Goal: Task Accomplishment & Management: Manage account settings

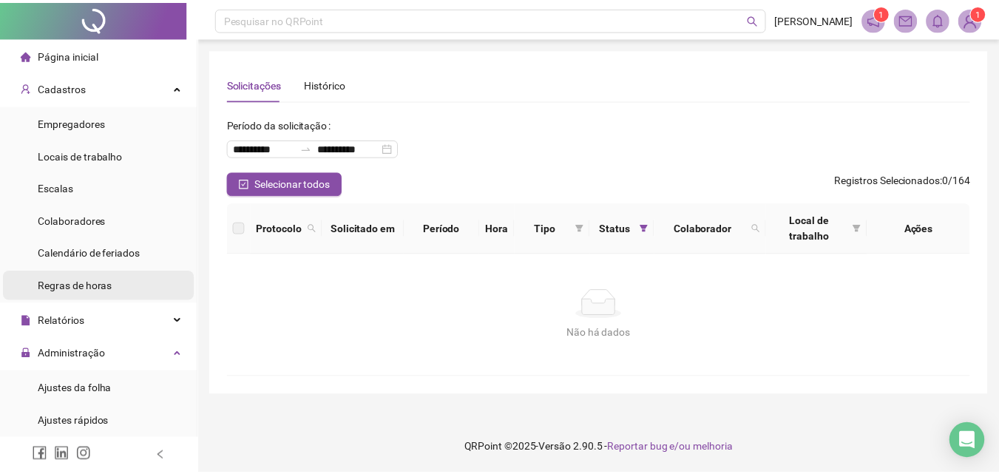
scroll to position [148, 0]
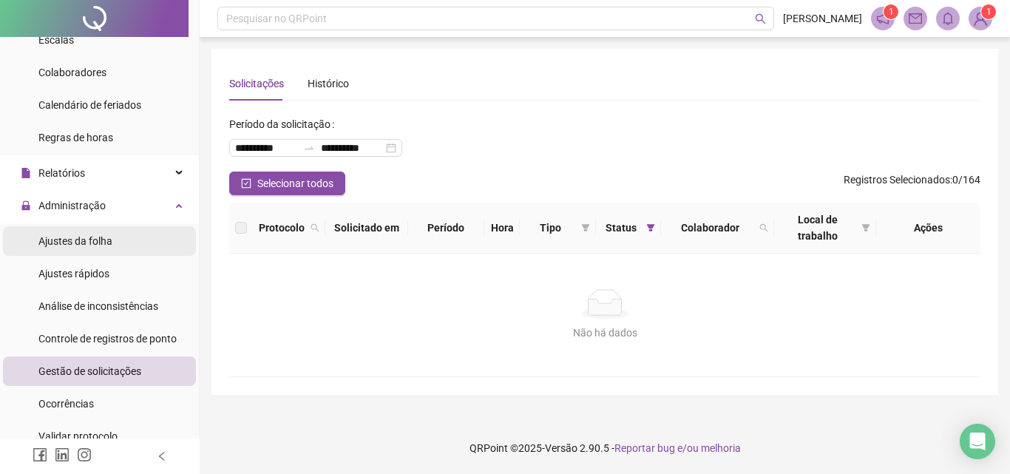
click at [76, 240] on span "Ajustes da folha" at bounding box center [75, 241] width 74 height 12
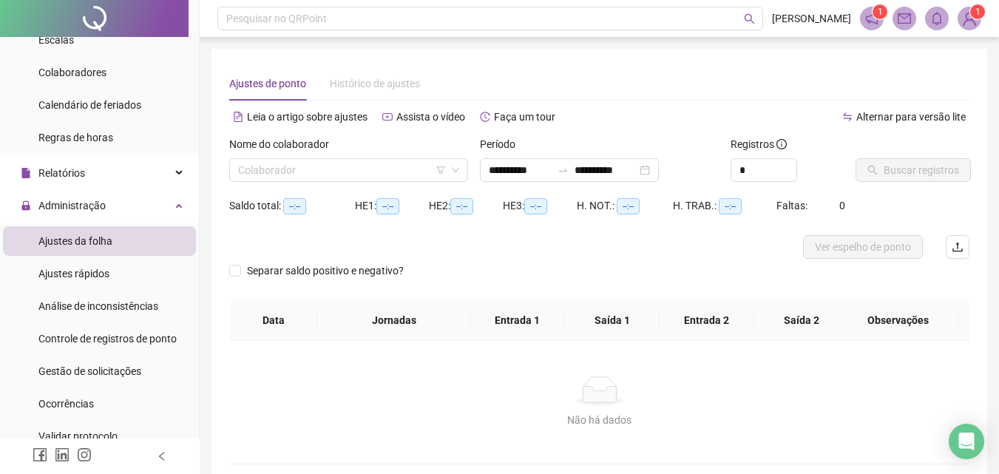
type input "**********"
click at [61, 365] on span "Gestão de solicitações" at bounding box center [89, 371] width 103 height 12
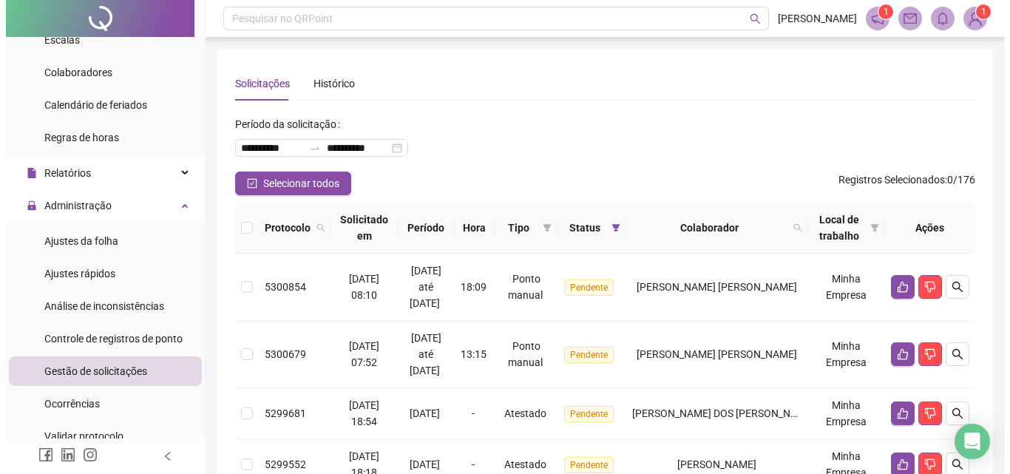
scroll to position [74, 0]
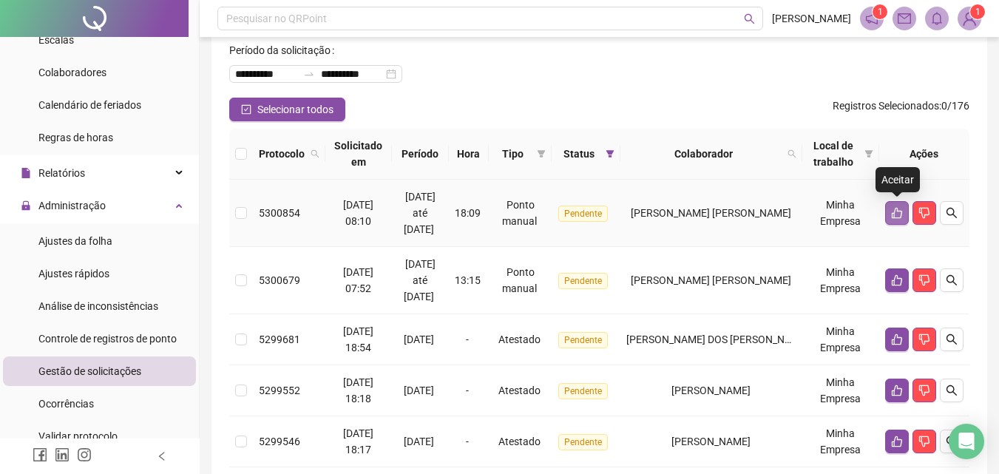
click at [892, 208] on icon "like" at bounding box center [897, 213] width 12 height 12
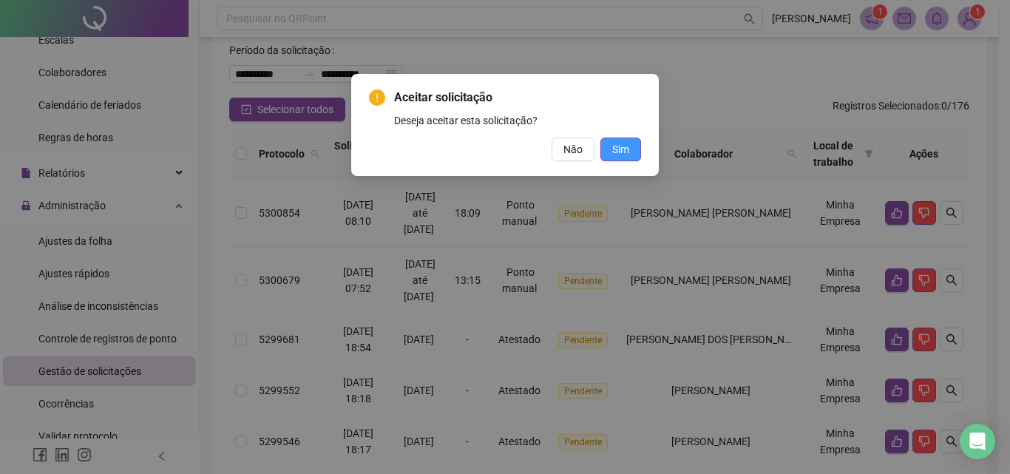
click at [628, 150] on span "Sim" at bounding box center [620, 149] width 17 height 16
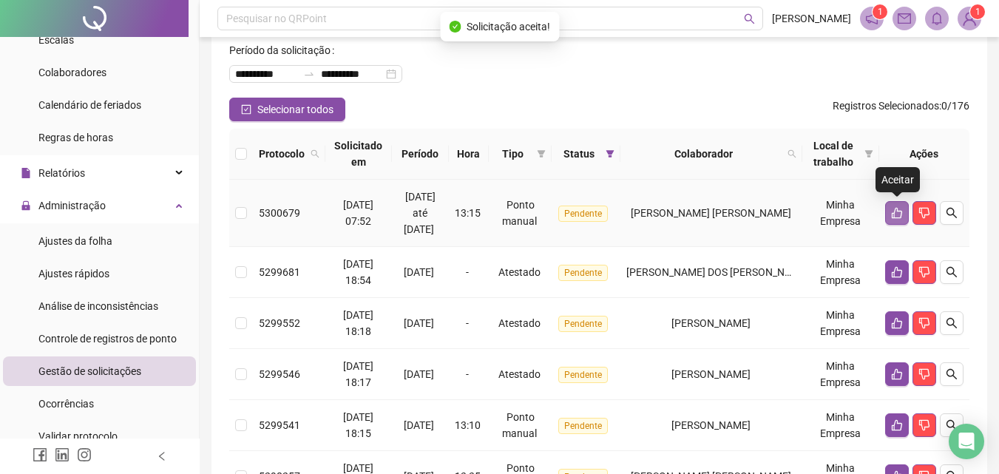
click at [892, 206] on button "button" at bounding box center [897, 213] width 24 height 24
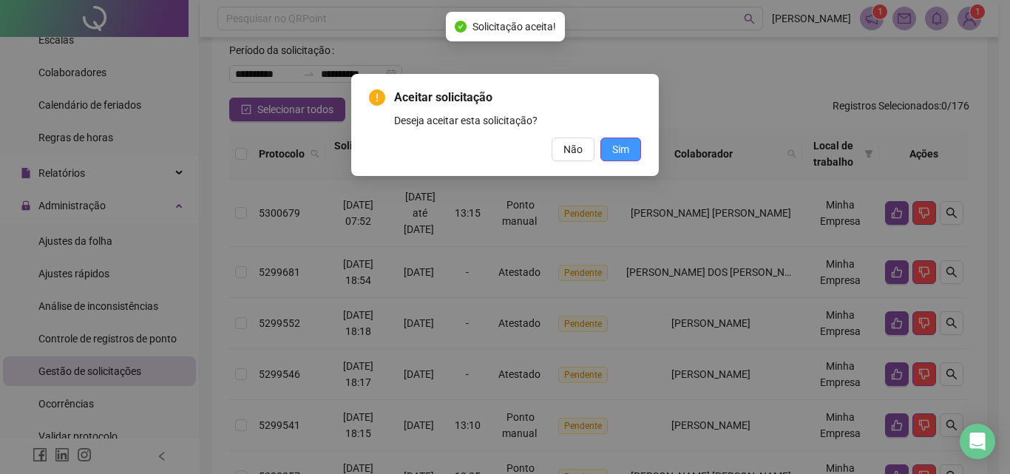
click at [617, 151] on span "Sim" at bounding box center [620, 149] width 17 height 16
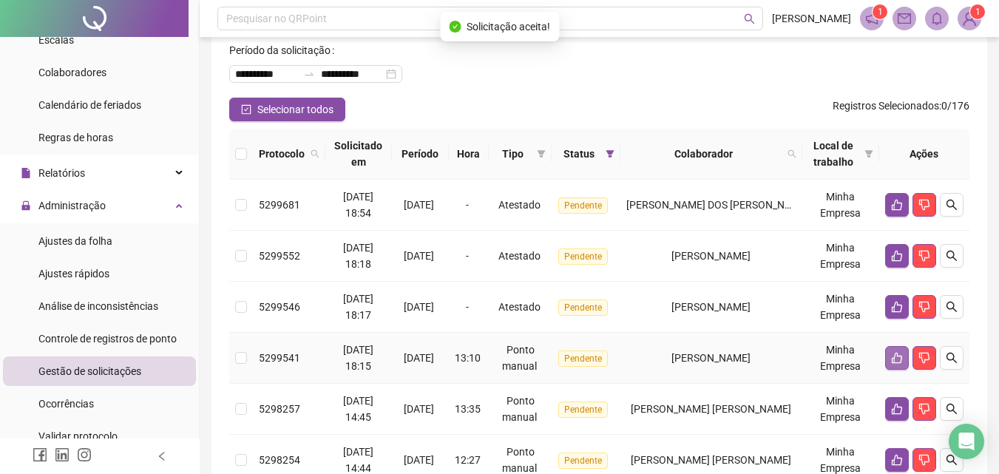
click at [895, 355] on icon "like" at bounding box center [897, 358] width 10 height 11
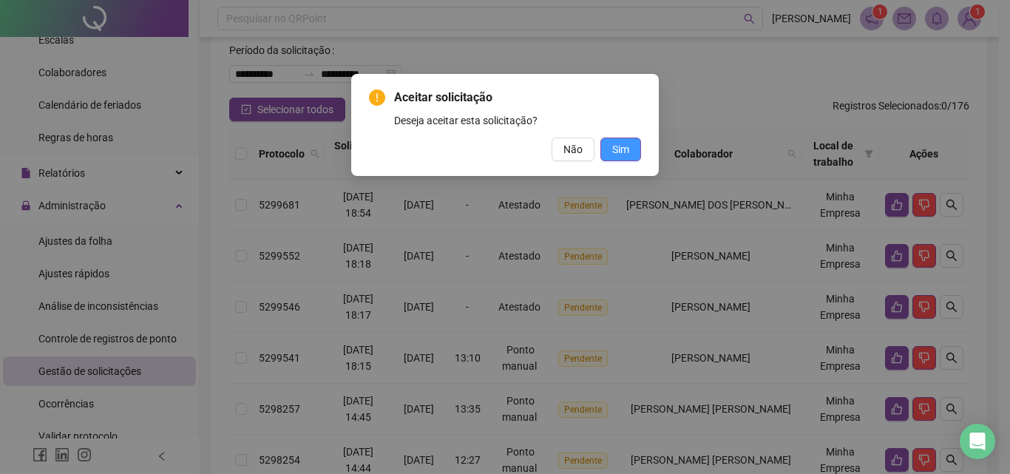
click at [627, 143] on span "Sim" at bounding box center [620, 149] width 17 height 16
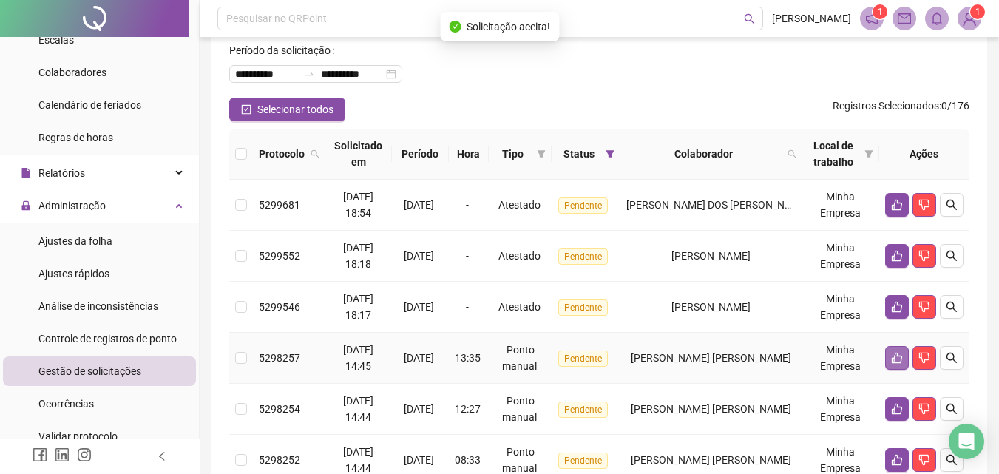
click at [891, 350] on button "button" at bounding box center [897, 358] width 24 height 24
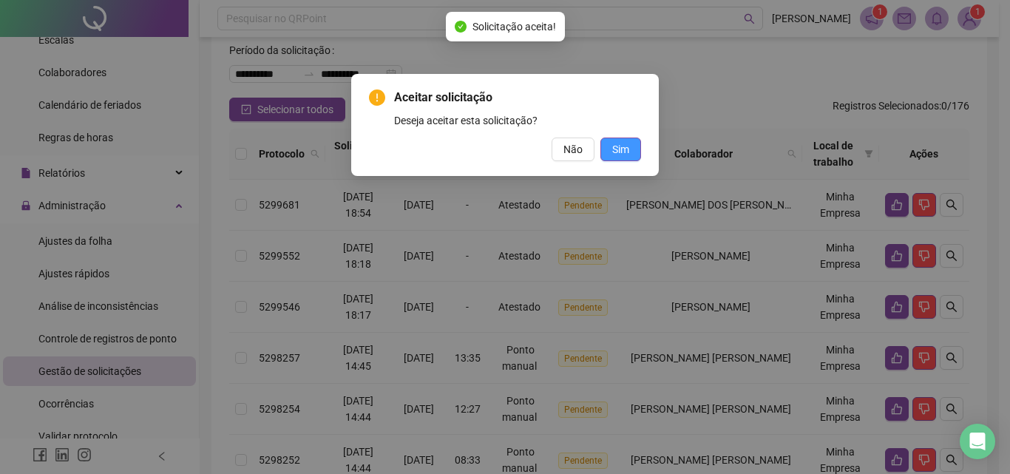
click at [618, 143] on span "Sim" at bounding box center [620, 149] width 17 height 16
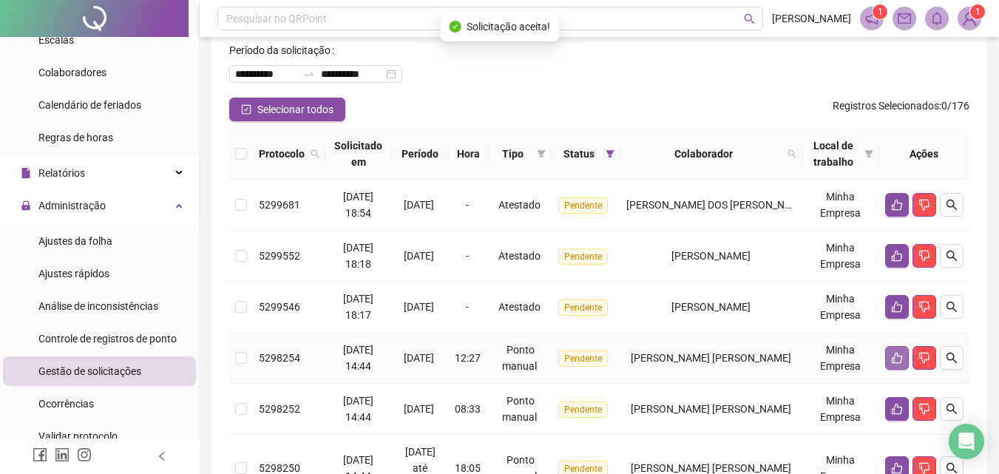
click at [893, 356] on icon "like" at bounding box center [897, 358] width 12 height 12
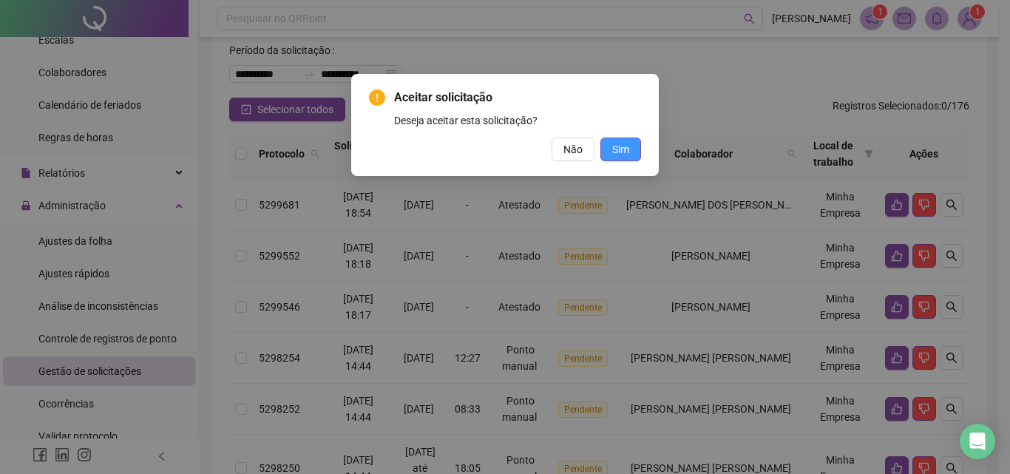
click at [620, 156] on span "Sim" at bounding box center [620, 149] width 17 height 16
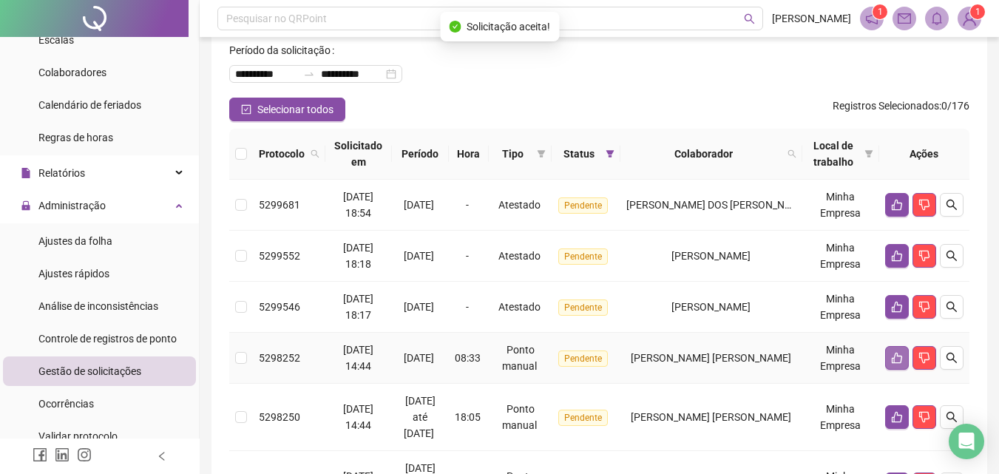
click at [891, 362] on icon "like" at bounding box center [897, 358] width 12 height 12
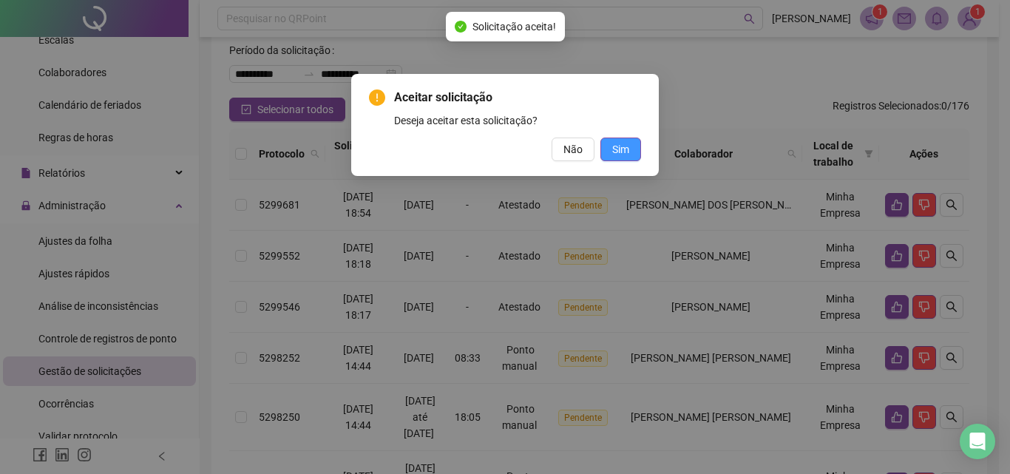
click at [622, 149] on span "Sim" at bounding box center [620, 149] width 17 height 16
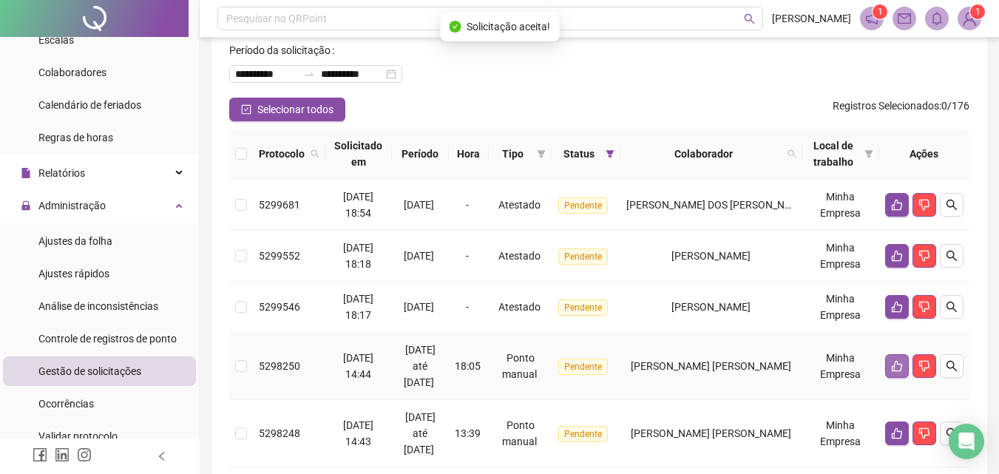
click at [889, 362] on button "button" at bounding box center [897, 366] width 24 height 24
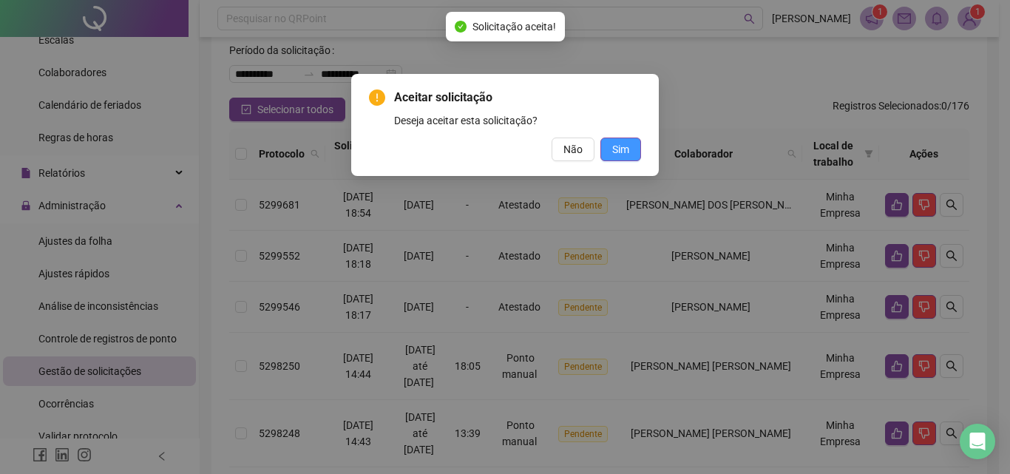
click at [628, 152] on span "Sim" at bounding box center [620, 149] width 17 height 16
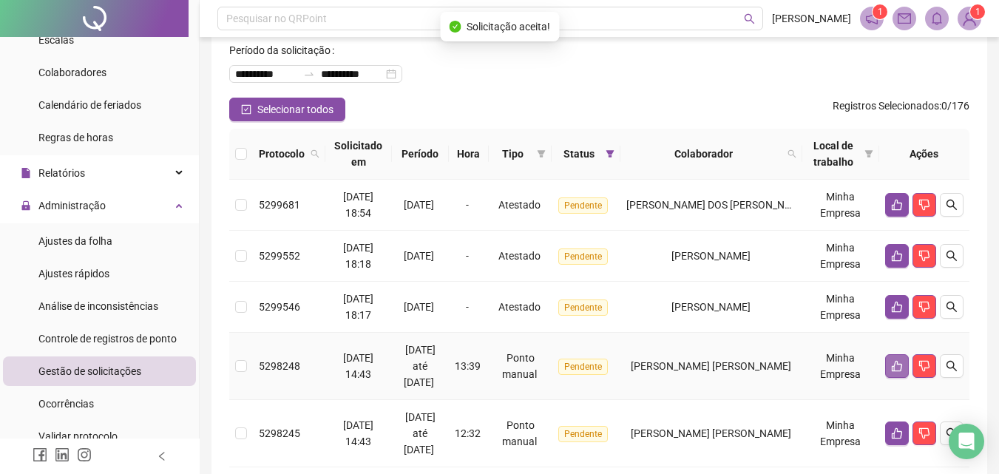
click at [895, 362] on icon "like" at bounding box center [897, 366] width 12 height 12
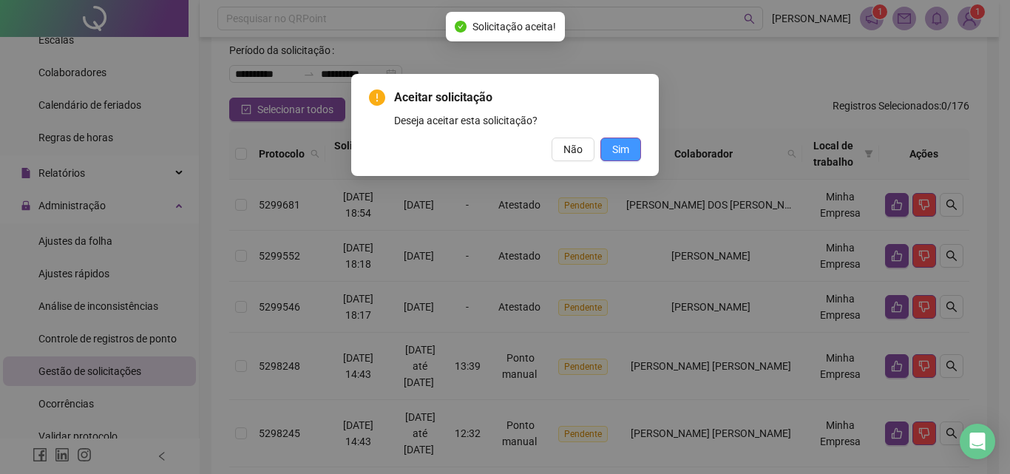
click at [616, 154] on span "Sim" at bounding box center [620, 149] width 17 height 16
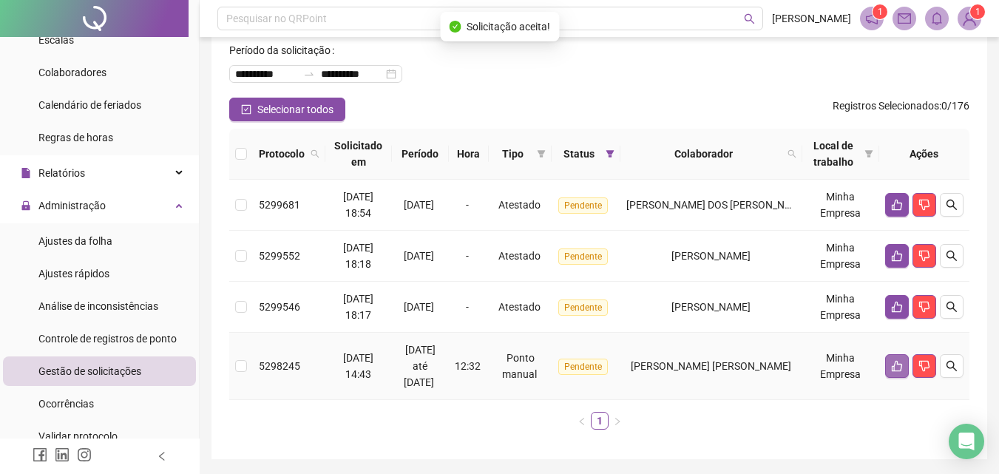
click at [886, 365] on button "button" at bounding box center [897, 366] width 24 height 24
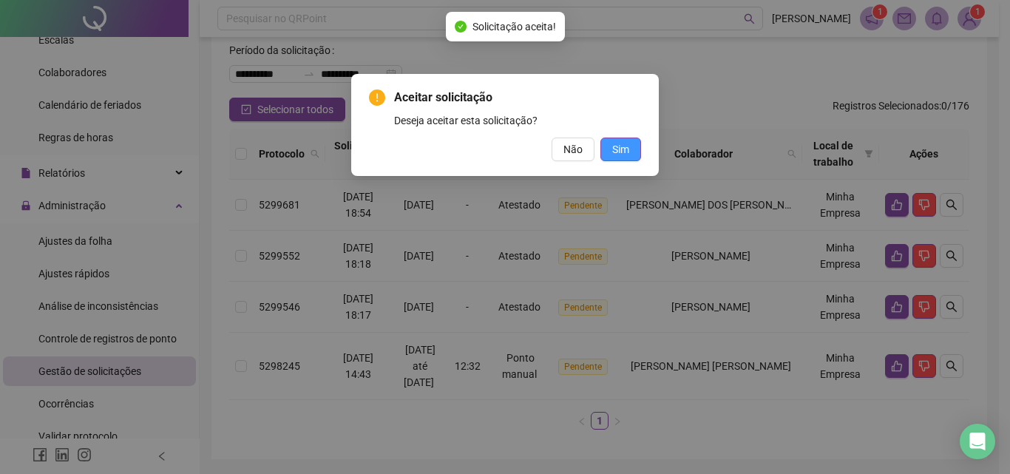
click at [614, 141] on span "Sim" at bounding box center [620, 149] width 17 height 16
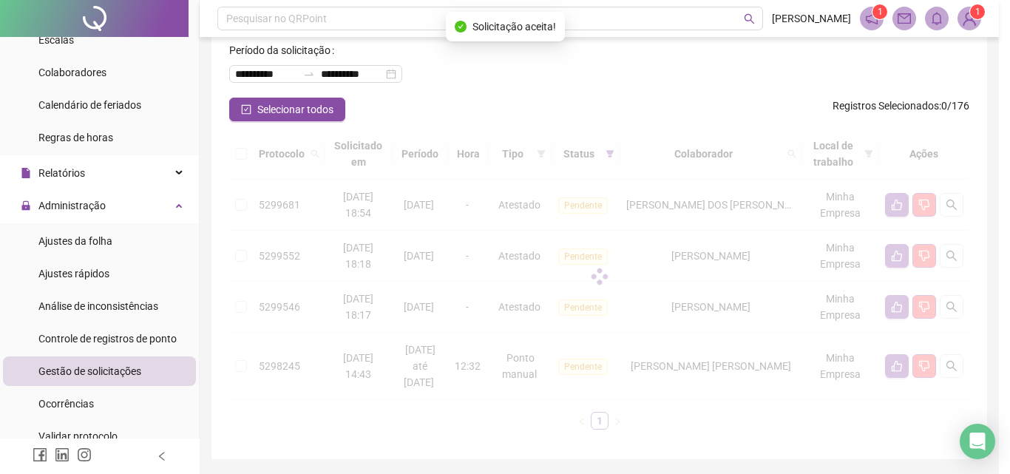
scroll to position [55, 0]
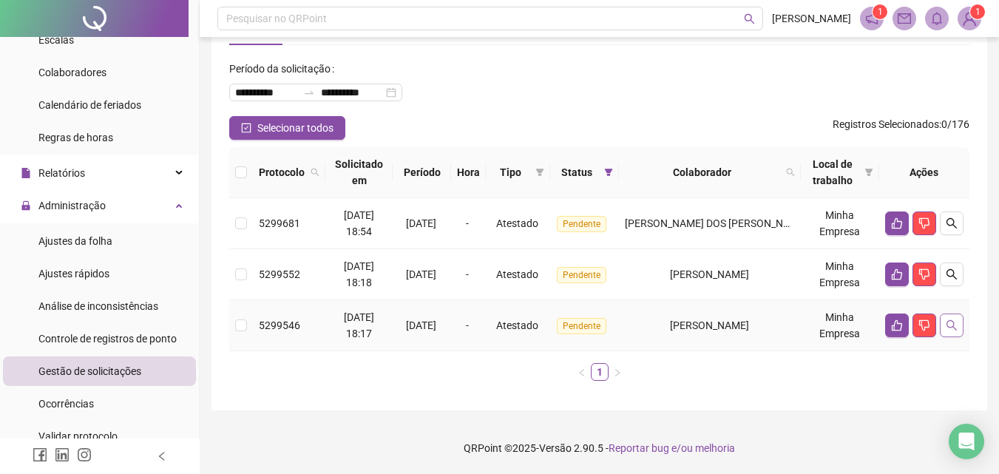
click at [944, 320] on button "button" at bounding box center [952, 325] width 24 height 24
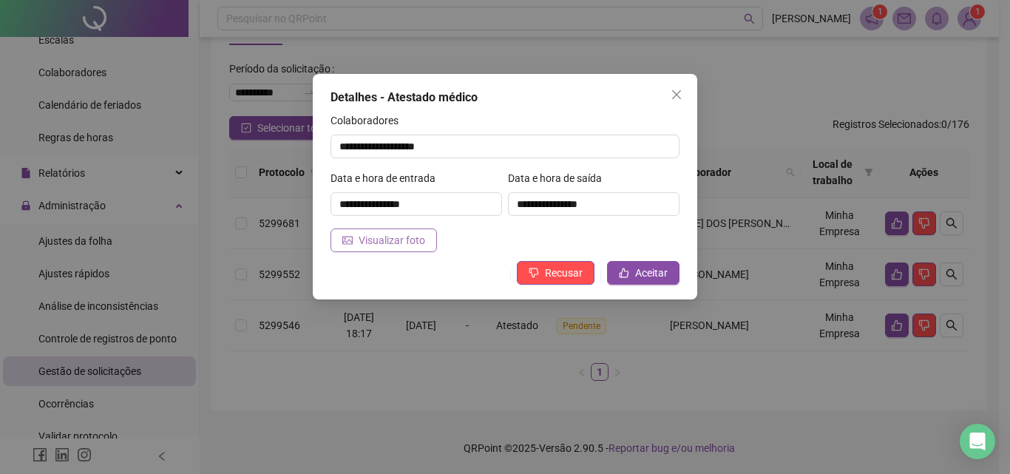
click at [394, 240] on span "Visualizar foto" at bounding box center [392, 240] width 67 height 16
click at [654, 272] on span "Aceitar" at bounding box center [651, 273] width 33 height 16
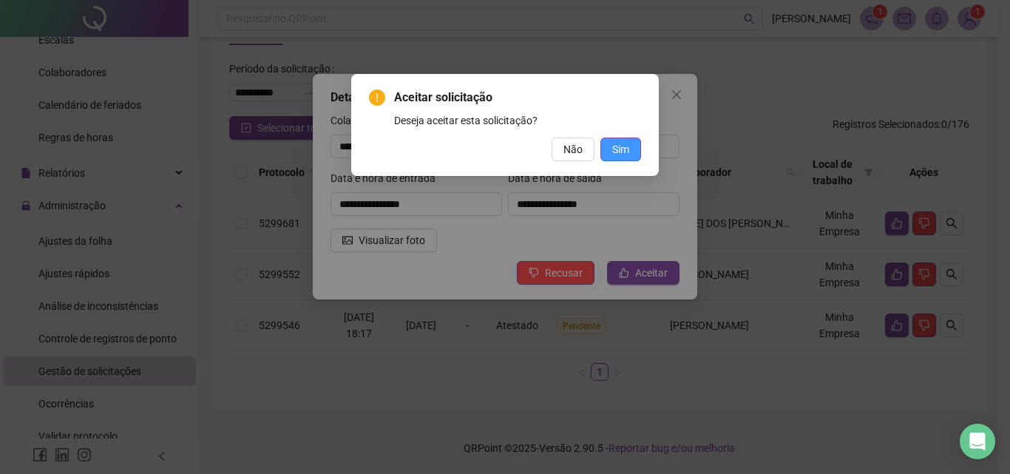
click at [628, 150] on span "Sim" at bounding box center [620, 149] width 17 height 16
click at [651, 206] on div "Aceitar solicitação Deseja aceitar esta solicitação? Não Sim" at bounding box center [505, 237] width 1010 height 474
click at [628, 151] on span "Sim" at bounding box center [620, 149] width 17 height 16
click at [716, 91] on div "Aceitar solicitação Deseja aceitar esta solicitação? Não Sim" at bounding box center [505, 237] width 1010 height 474
click at [569, 155] on span "Não" at bounding box center [572, 149] width 19 height 16
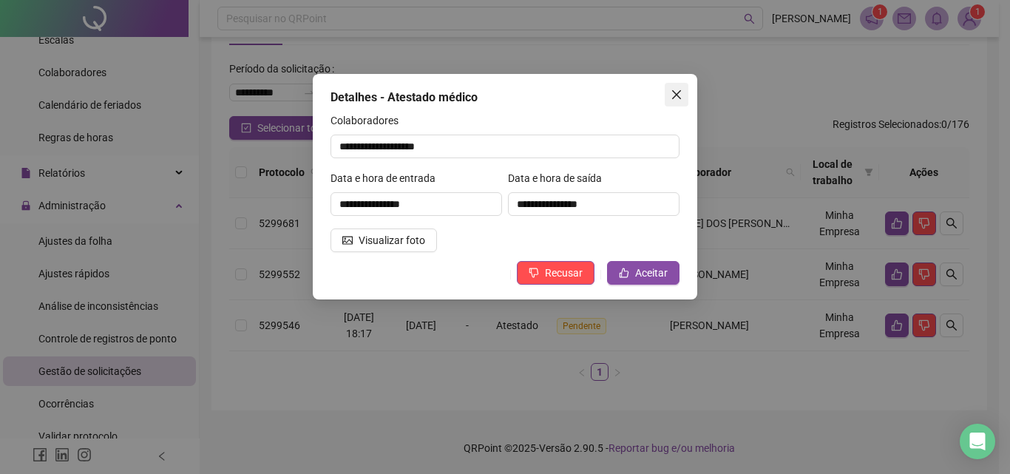
click at [676, 92] on icon "close" at bounding box center [677, 95] width 12 height 12
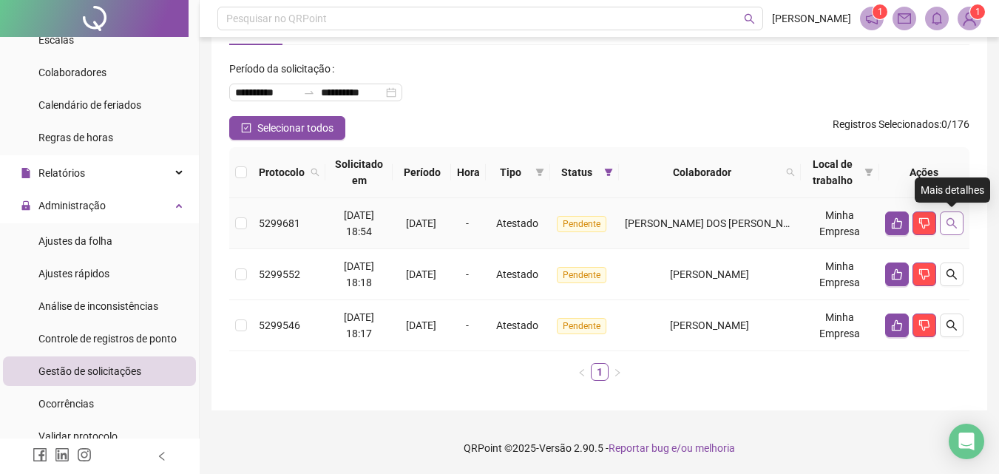
click at [946, 226] on icon "search" at bounding box center [952, 223] width 12 height 12
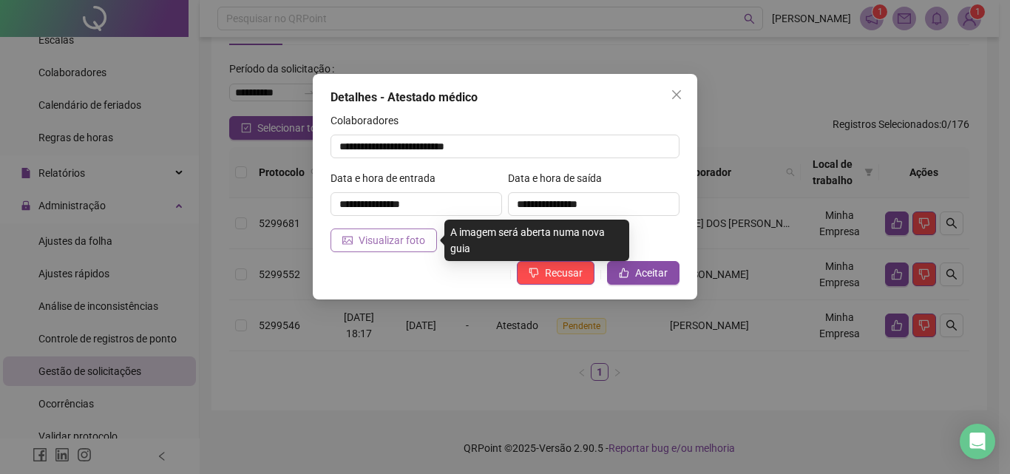
click at [394, 240] on span "Visualizar foto" at bounding box center [392, 240] width 67 height 16
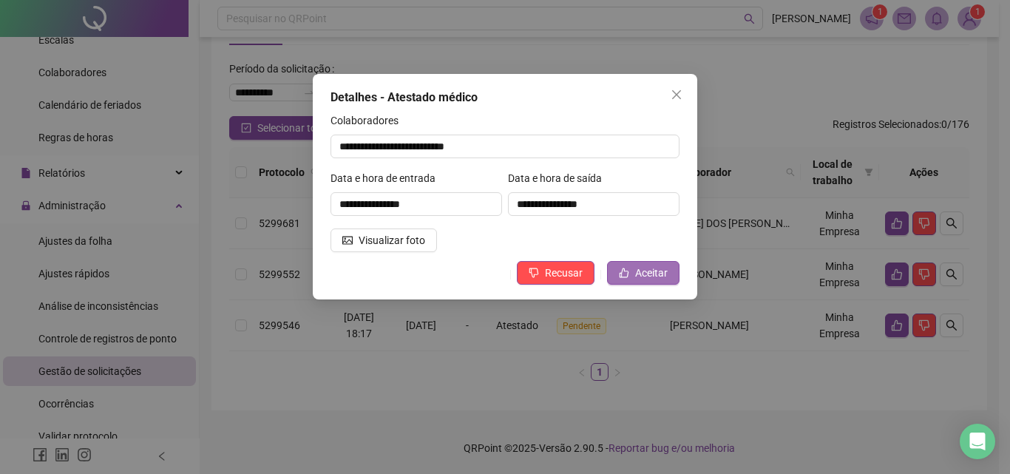
click at [645, 272] on span "Aceitar" at bounding box center [651, 273] width 33 height 16
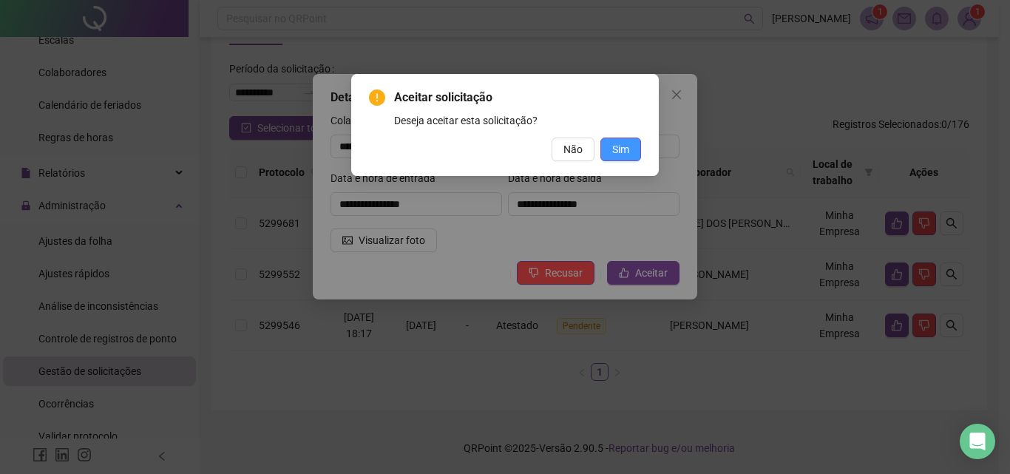
click at [614, 148] on span "Sim" at bounding box center [620, 149] width 17 height 16
click at [624, 148] on span "Sim" at bounding box center [620, 149] width 17 height 16
click at [626, 143] on span "Sim" at bounding box center [620, 149] width 17 height 16
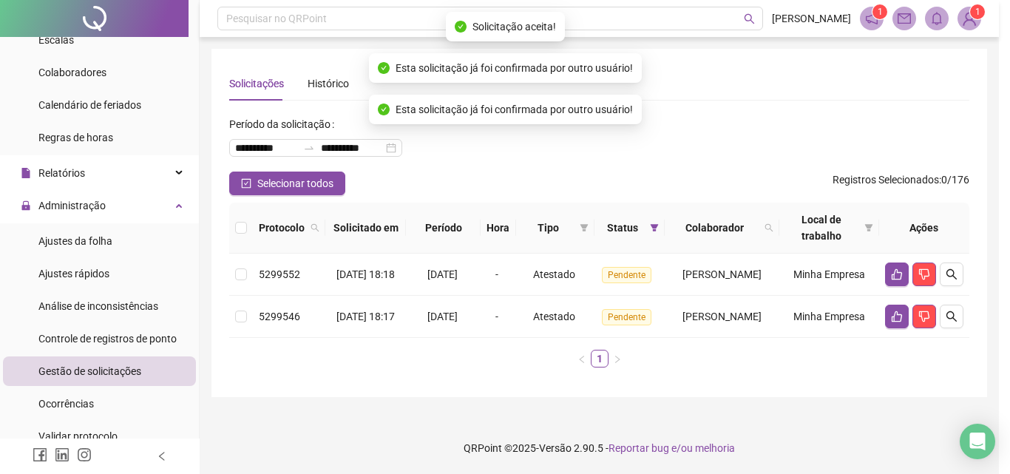
scroll to position [4, 0]
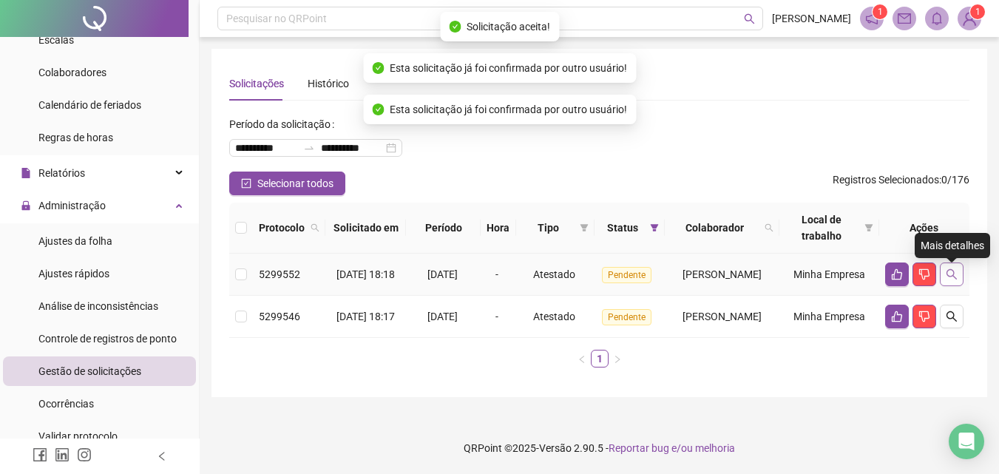
click at [951, 270] on icon "search" at bounding box center [951, 274] width 10 height 10
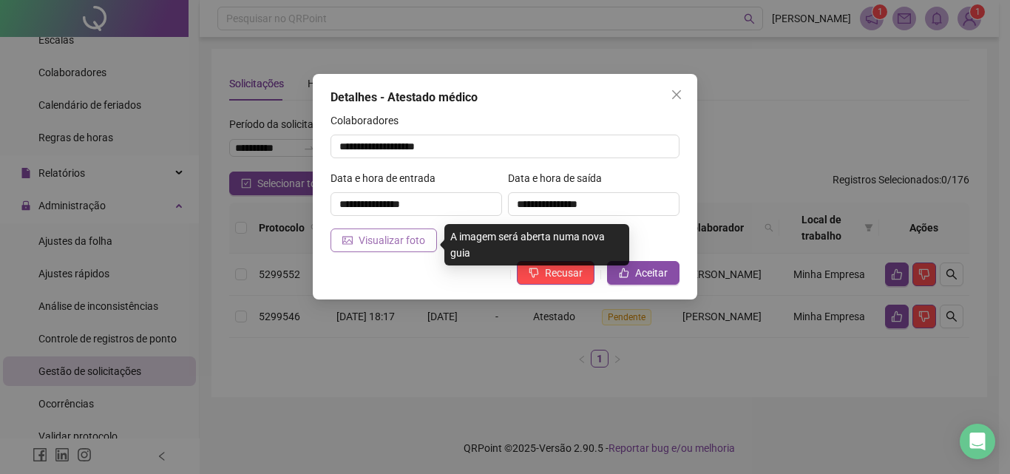
click at [371, 237] on span "Visualizar foto" at bounding box center [392, 240] width 67 height 16
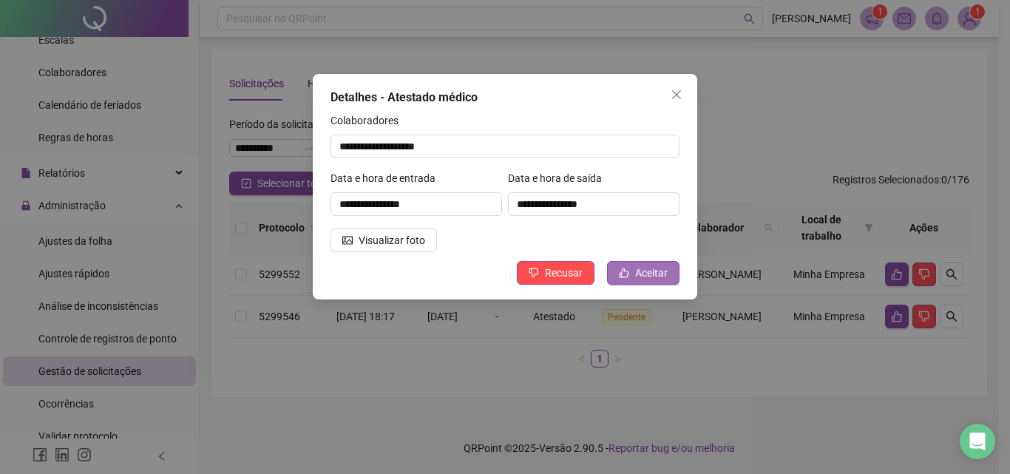
click at [649, 269] on span "Aceitar" at bounding box center [651, 273] width 33 height 16
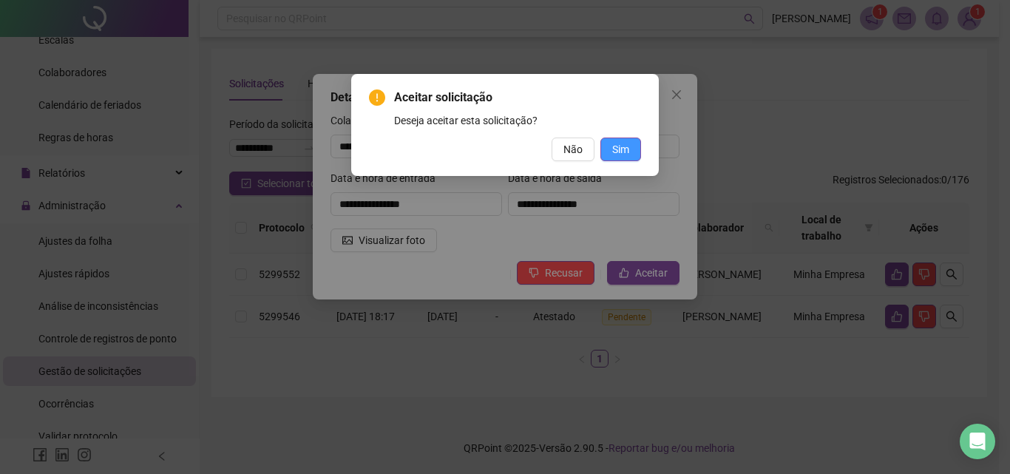
click at [606, 139] on button "Sim" at bounding box center [620, 150] width 41 height 24
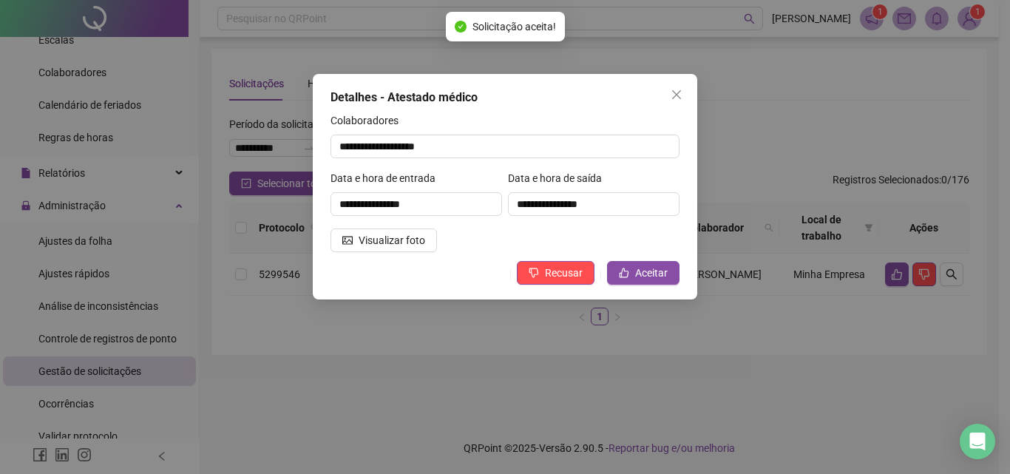
scroll to position [0, 0]
